Goal: Task Accomplishment & Management: Use online tool/utility

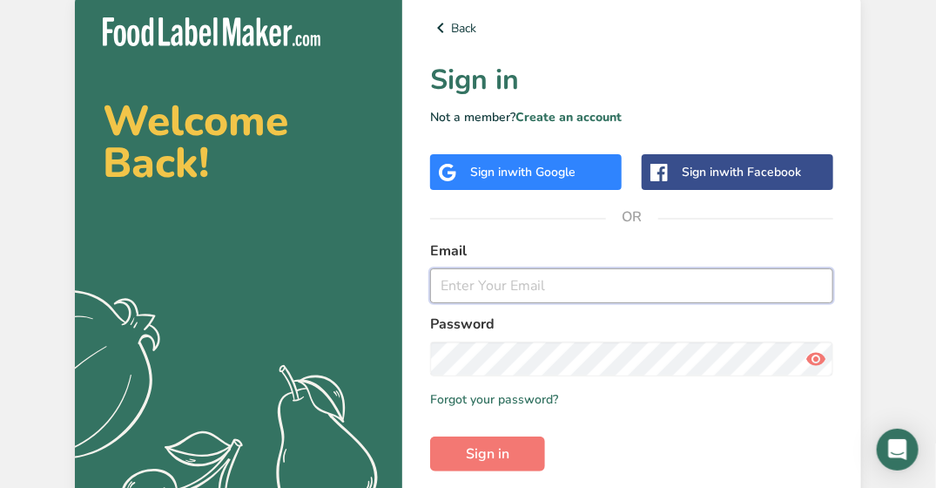
click at [502, 289] on input "email" at bounding box center [631, 285] width 403 height 35
type input "[EMAIL_ADDRESS][DOMAIN_NAME]"
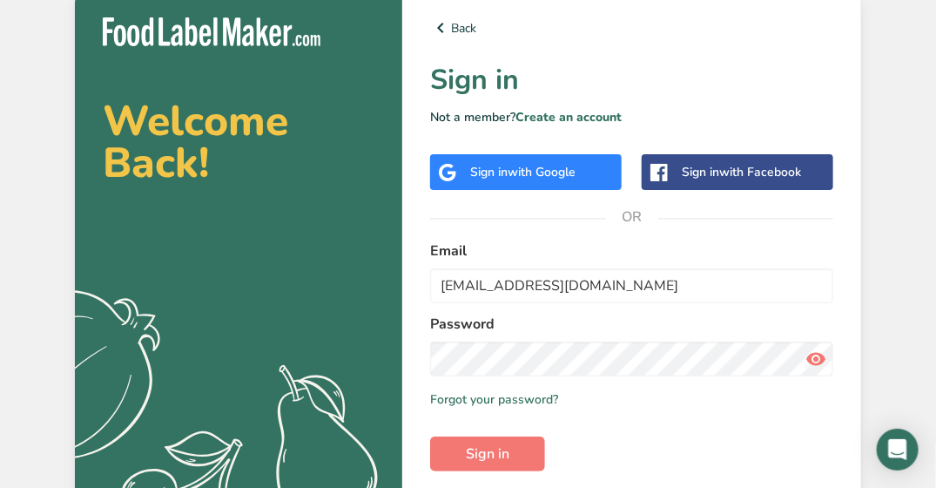
click at [865, 122] on div "Welcome Back! .a{fill:#f5f3ed;} Back Sign in Not a member? Create an account Si…" at bounding box center [468, 279] width 936 height 558
click at [478, 465] on button "Sign in" at bounding box center [487, 453] width 115 height 35
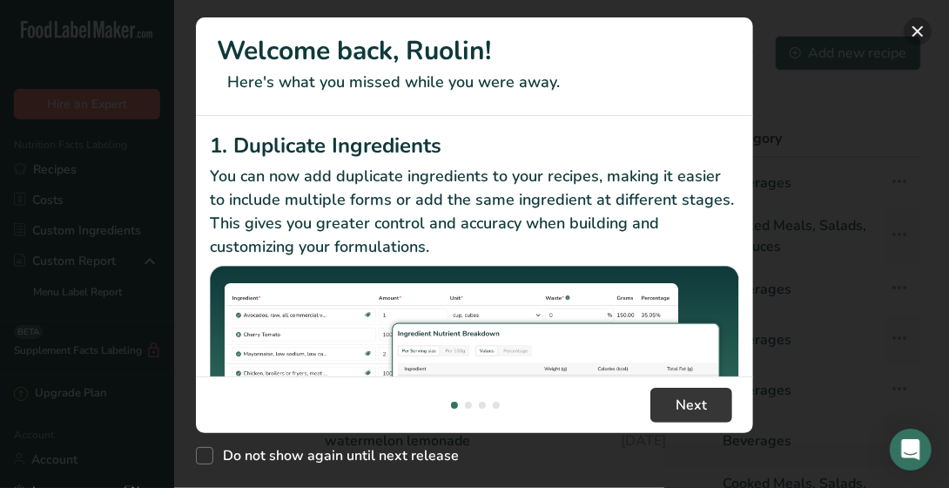
click at [923, 31] on button "New Features" at bounding box center [918, 31] width 28 height 28
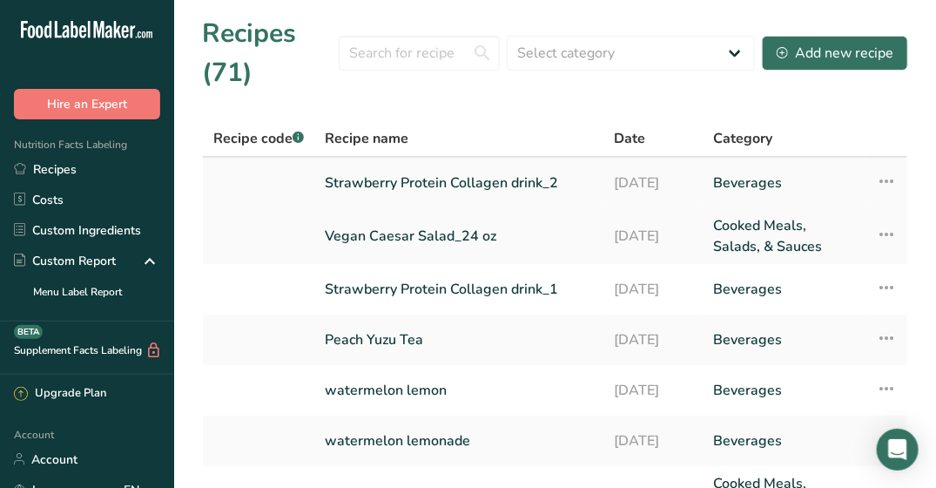
click at [480, 176] on link "Strawberry Protein Collagen drink_2" at bounding box center [459, 183] width 268 height 37
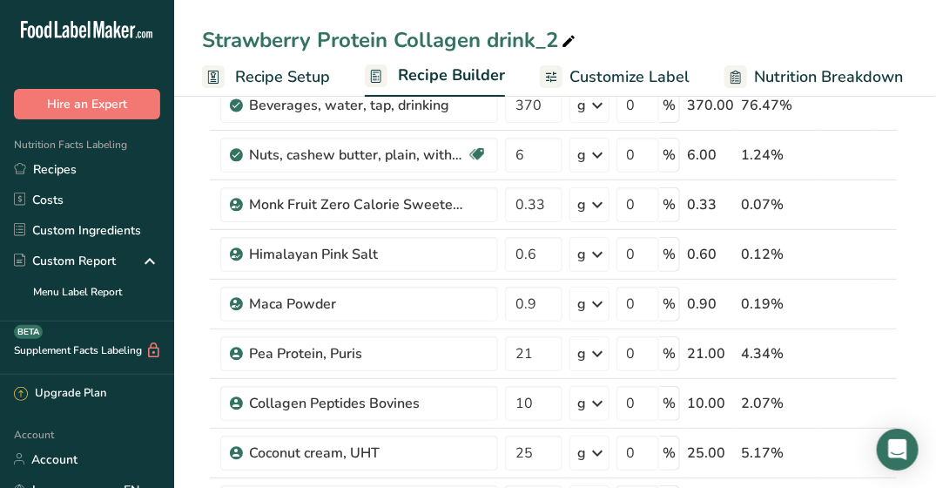
scroll to position [87, 0]
